Goal: Task Accomplishment & Management: Complete application form

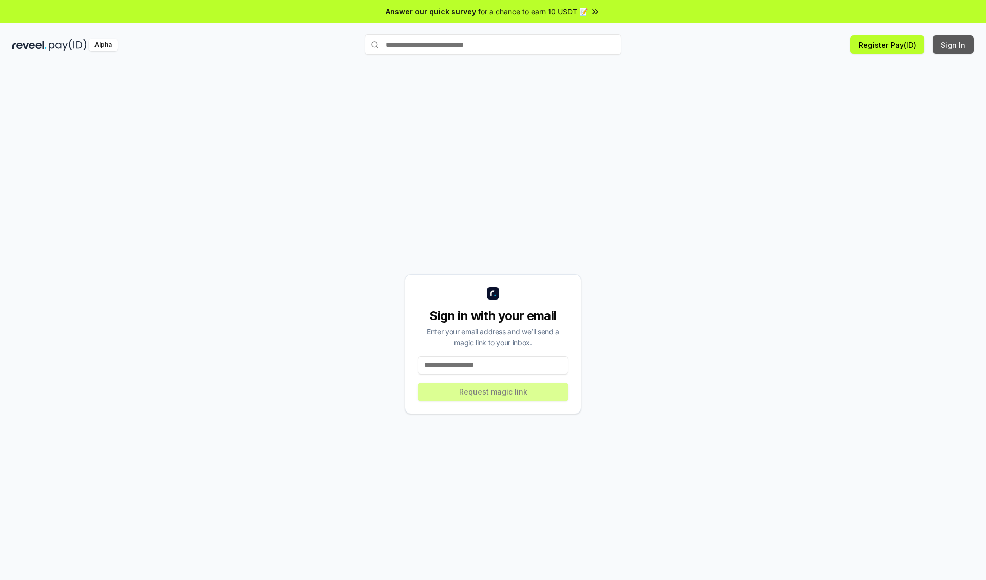
click at [954, 45] on button "Sign In" at bounding box center [952, 44] width 41 height 18
type input "**********"
click at [493, 391] on button "Request magic link" at bounding box center [492, 392] width 151 height 18
